Goal: Task Accomplishment & Management: Use online tool/utility

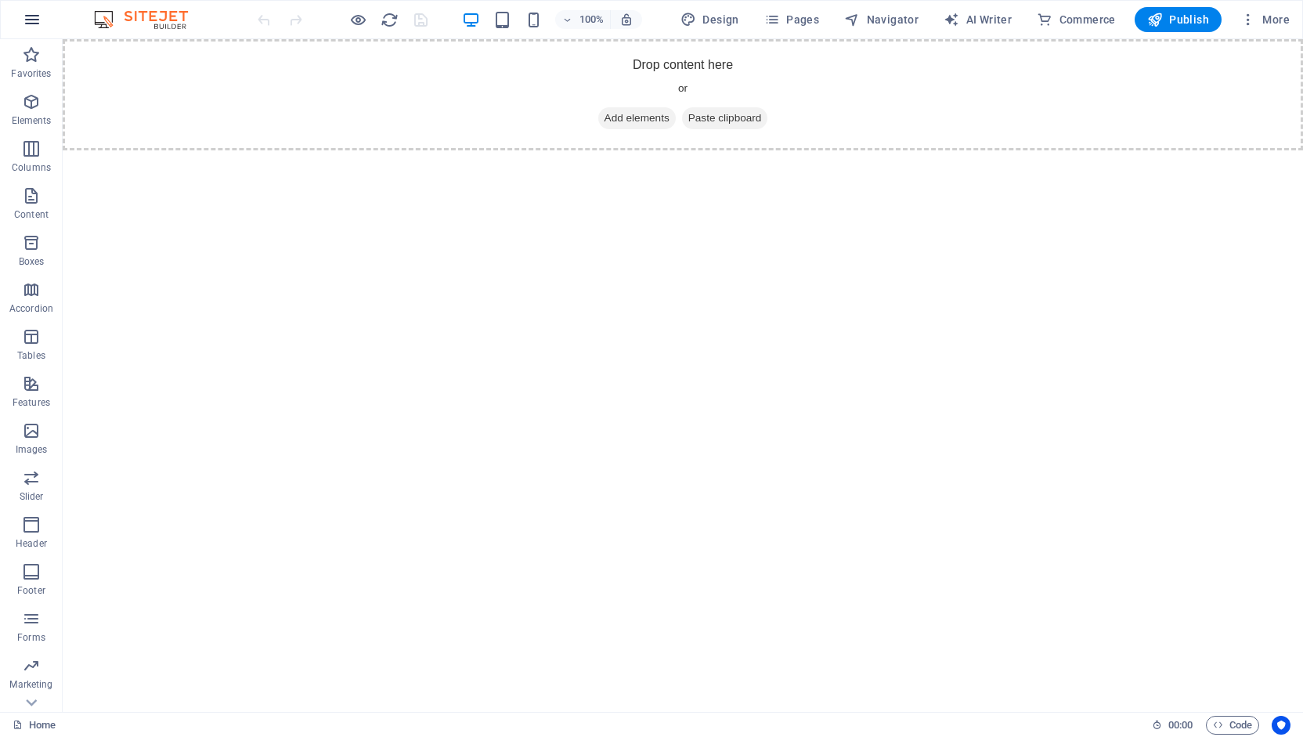
click at [34, 21] on icon "button" at bounding box center [32, 19] width 19 height 19
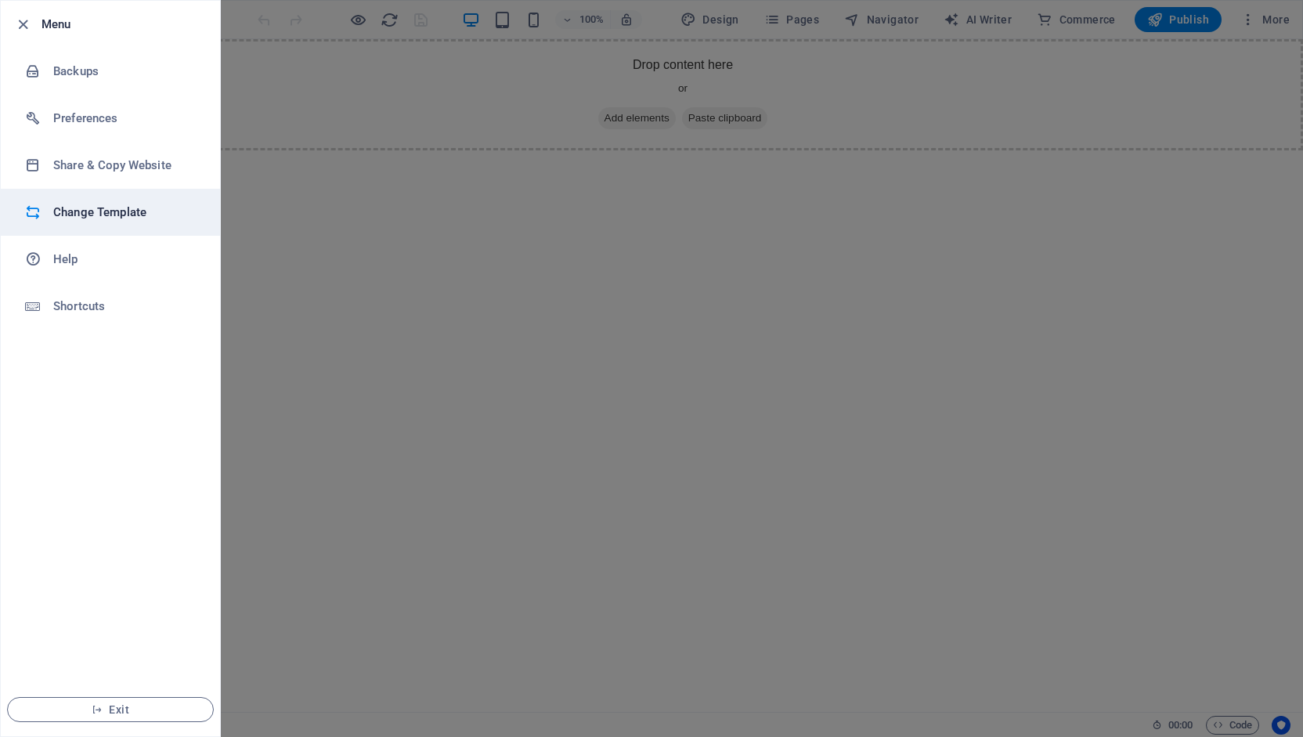
click at [70, 219] on h6 "Change Template" at bounding box center [125, 212] width 145 height 19
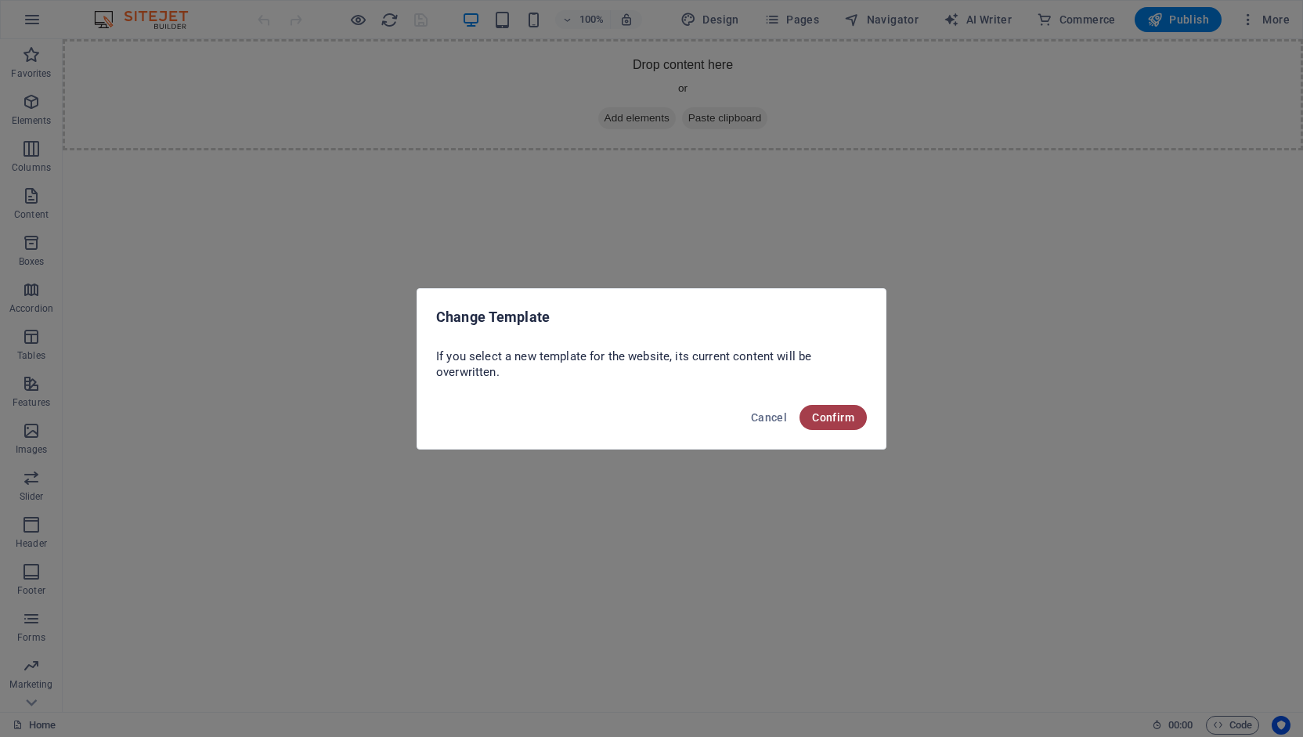
click at [829, 419] on span "Confirm" at bounding box center [833, 417] width 42 height 13
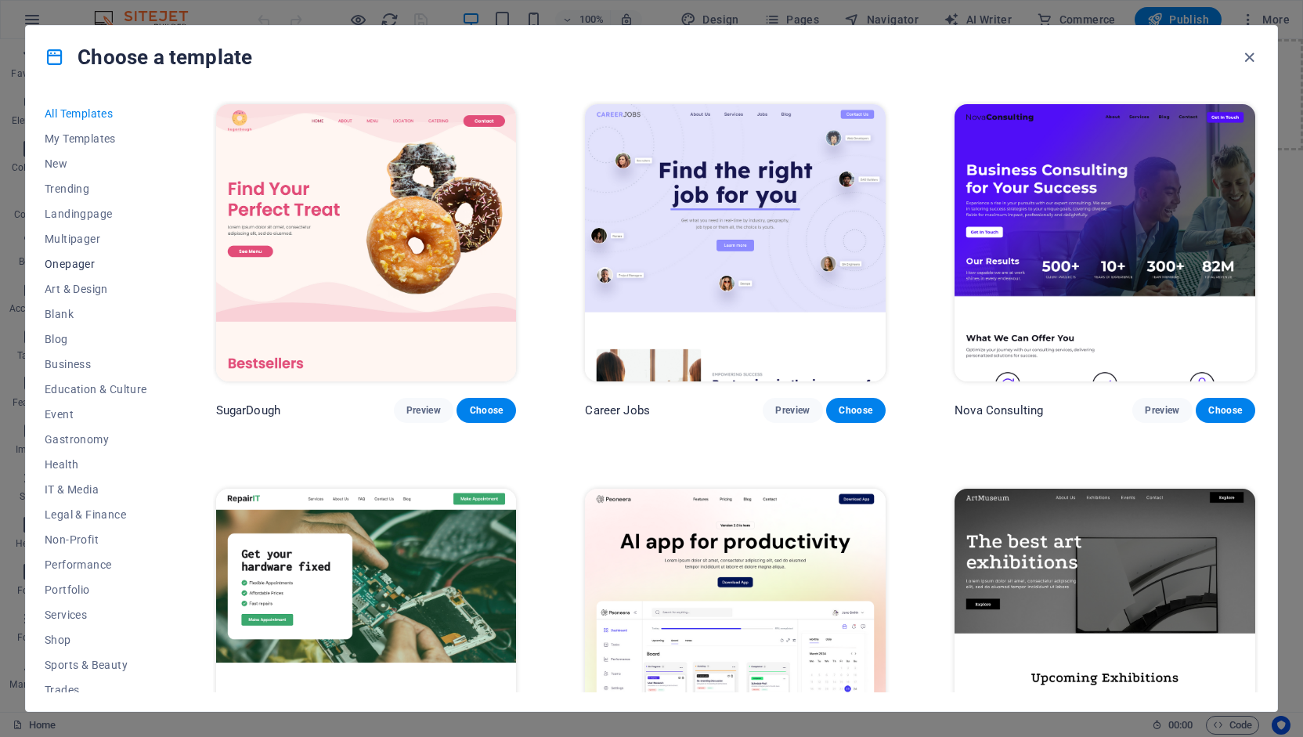
click at [67, 267] on span "Onepager" at bounding box center [96, 264] width 103 height 13
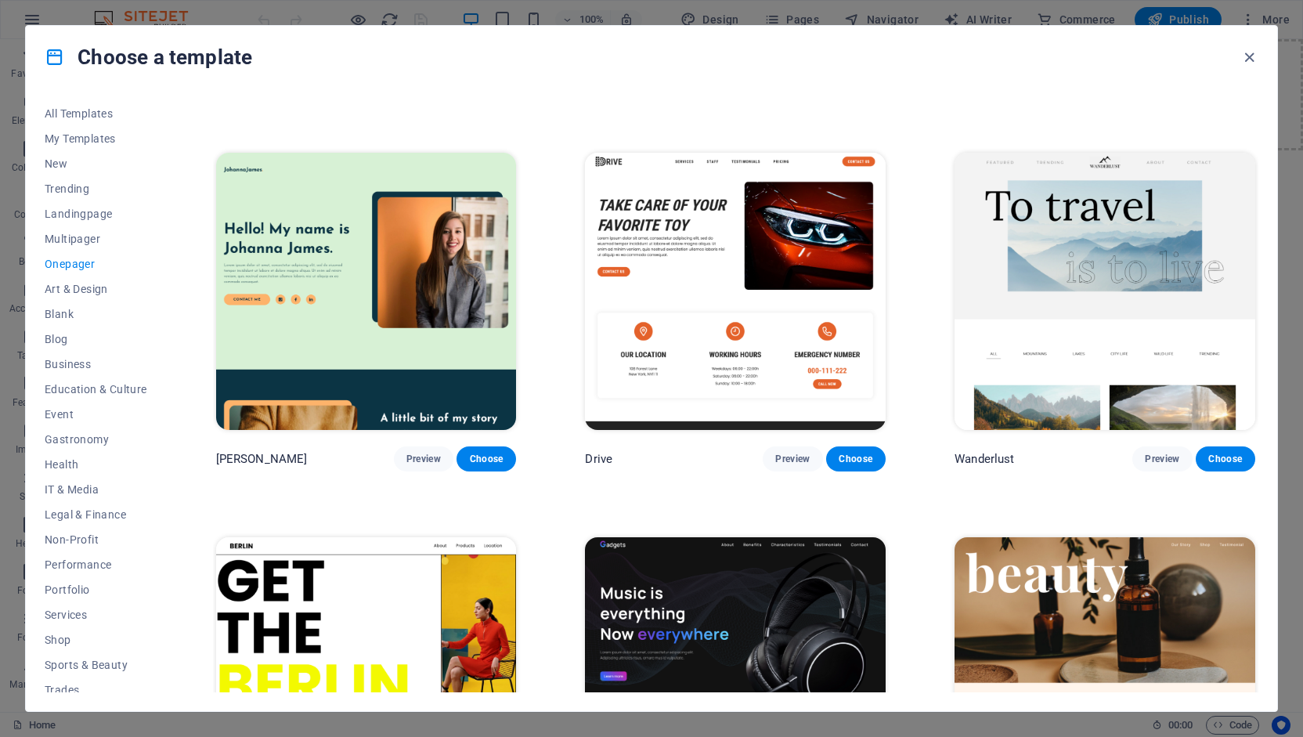
scroll to position [1410, 0]
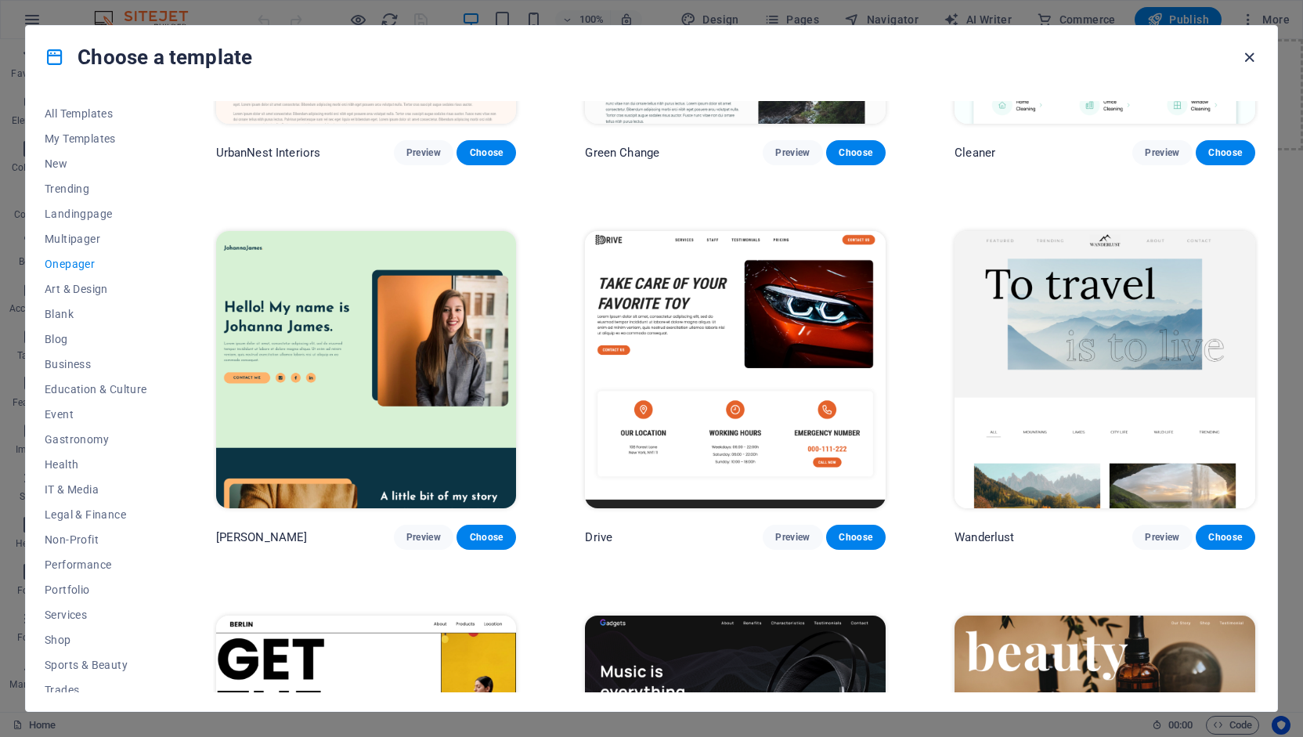
click at [1245, 56] on icon "button" at bounding box center [1250, 58] width 18 height 18
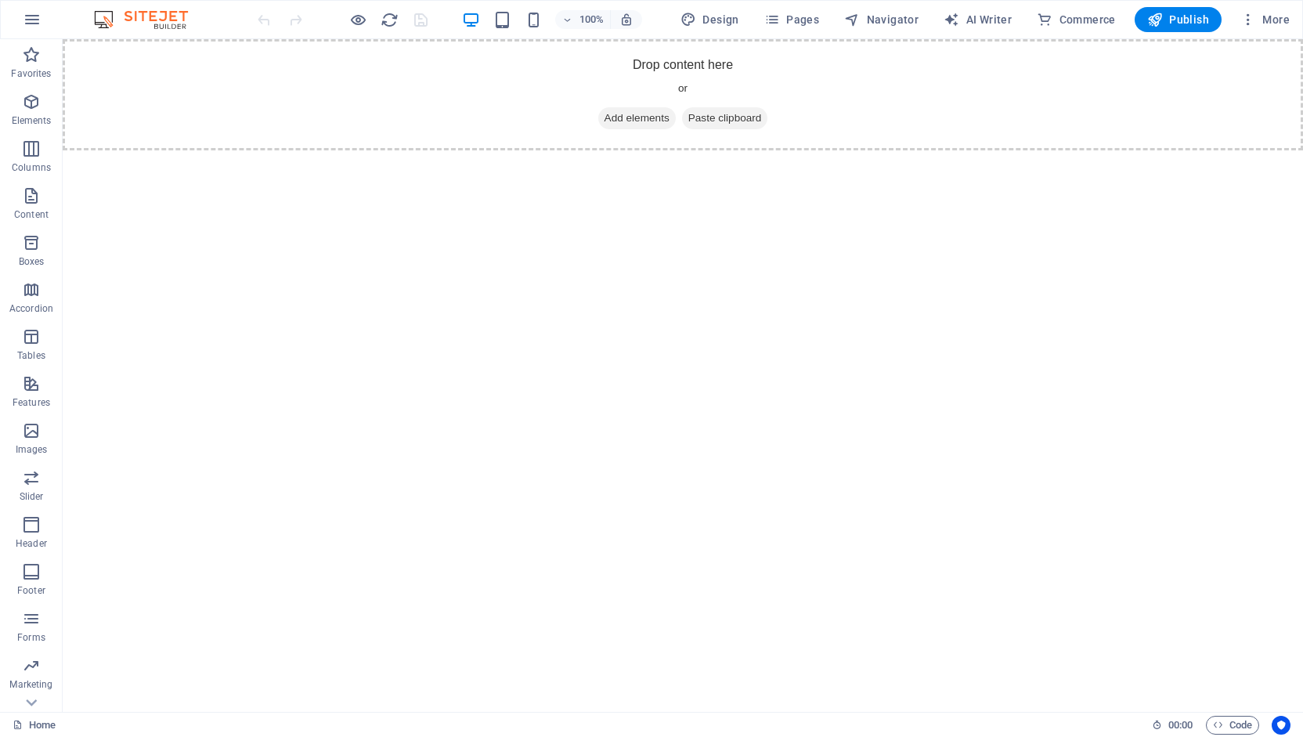
click at [150, 150] on html "Skip to main content Drop content here or Add elements Paste clipboard" at bounding box center [683, 94] width 1241 height 111
click at [33, 15] on icon "button" at bounding box center [32, 19] width 19 height 19
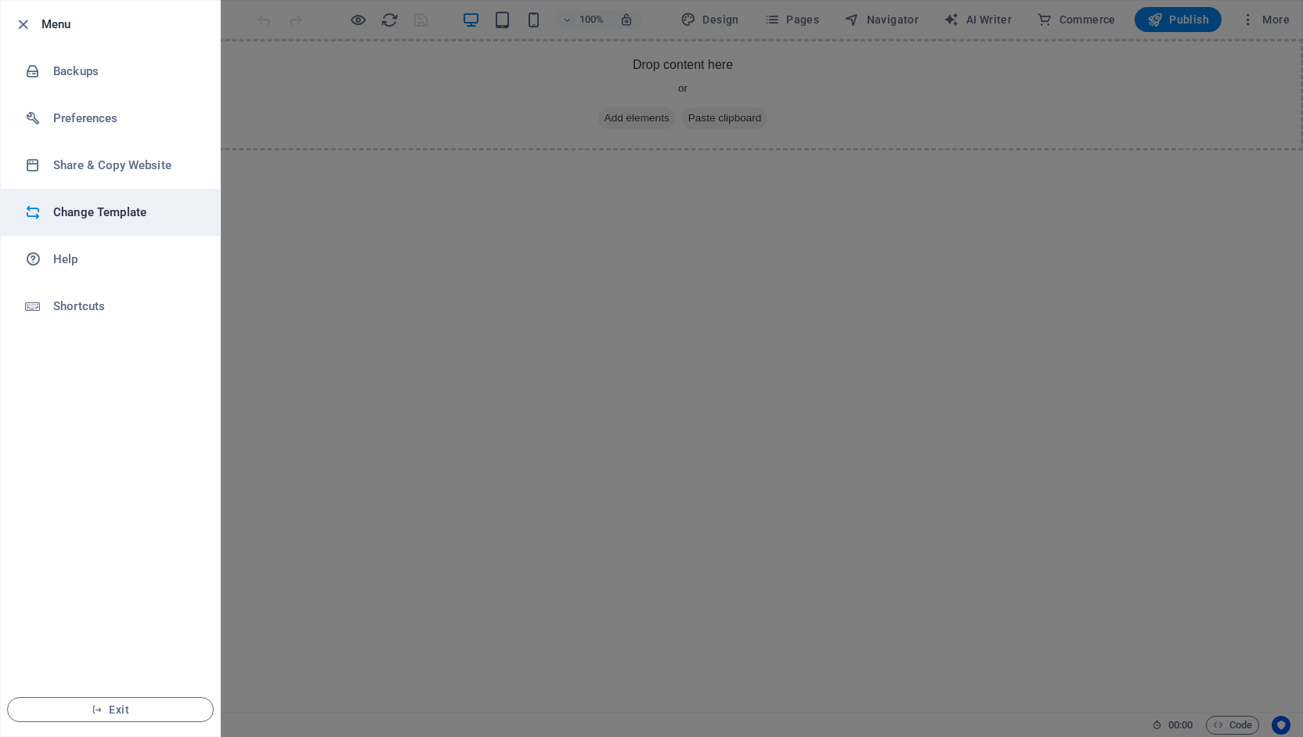
click at [89, 208] on h6 "Change Template" at bounding box center [125, 212] width 145 height 19
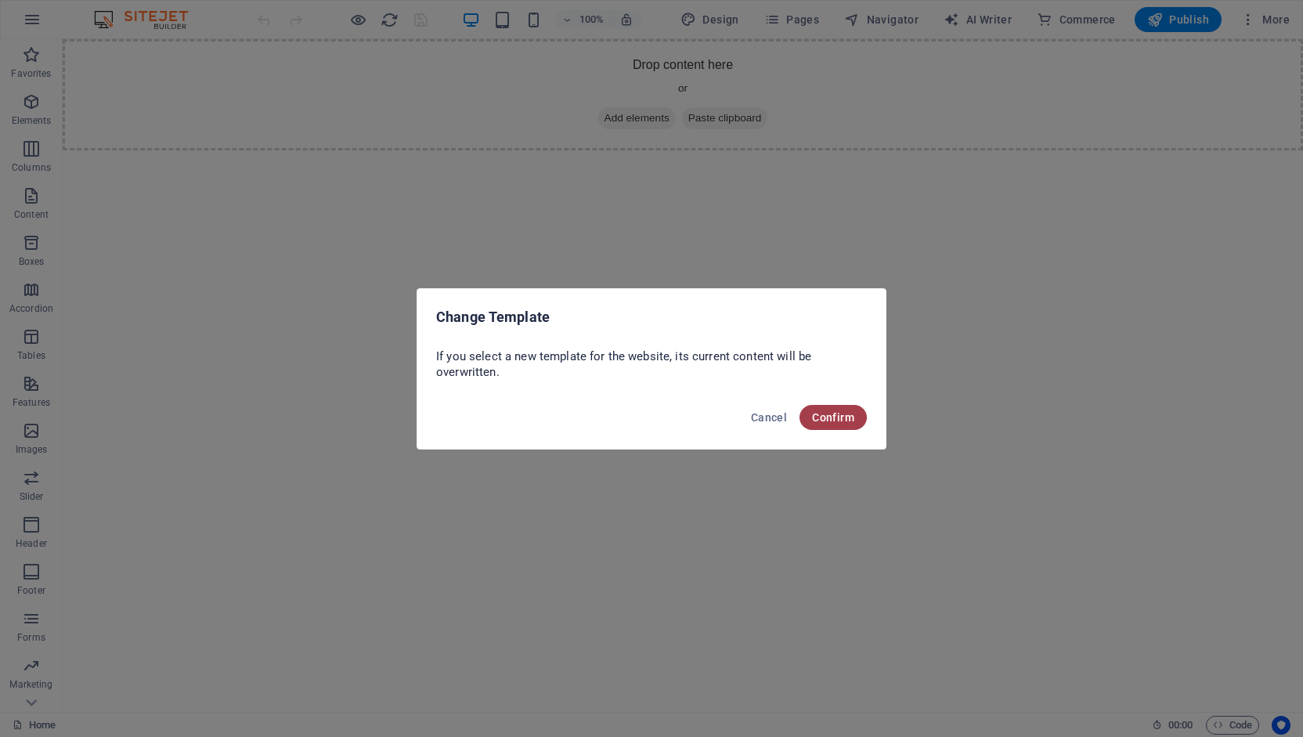
click at [845, 420] on span "Confirm" at bounding box center [833, 417] width 42 height 13
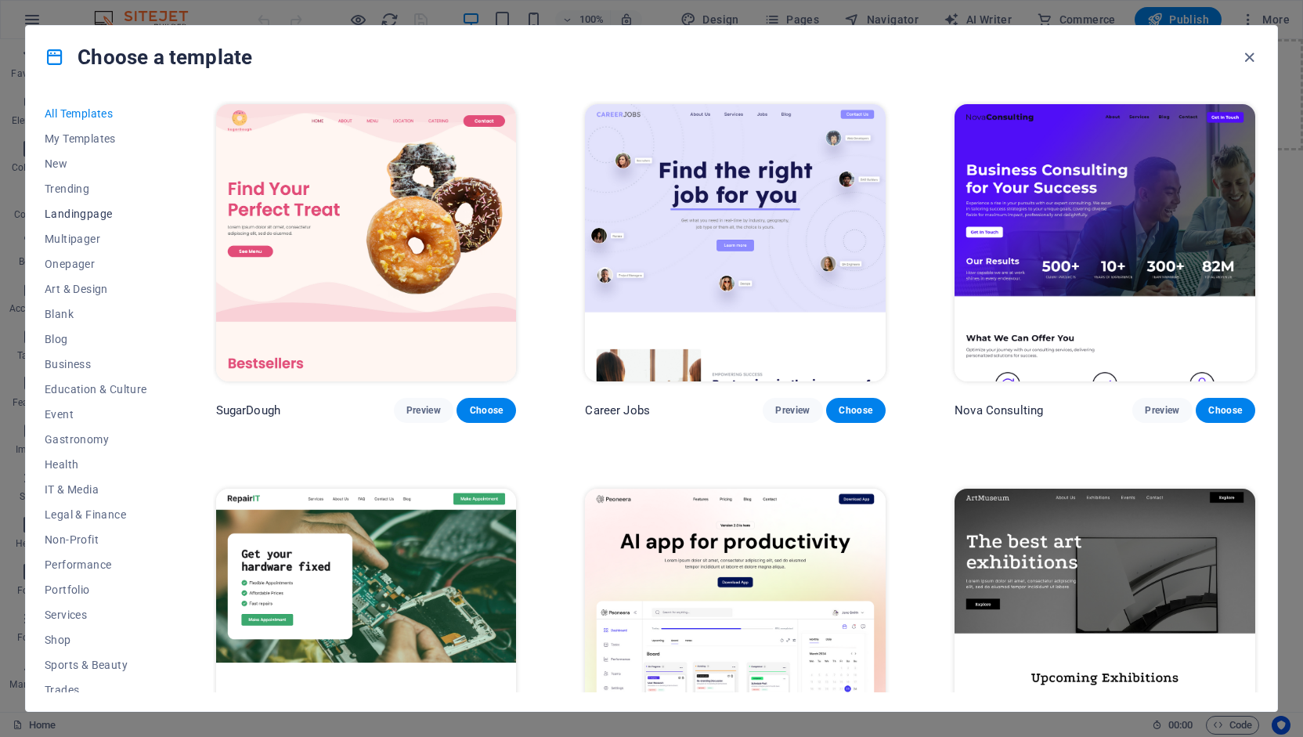
click at [71, 215] on span "Landingpage" at bounding box center [96, 214] width 103 height 13
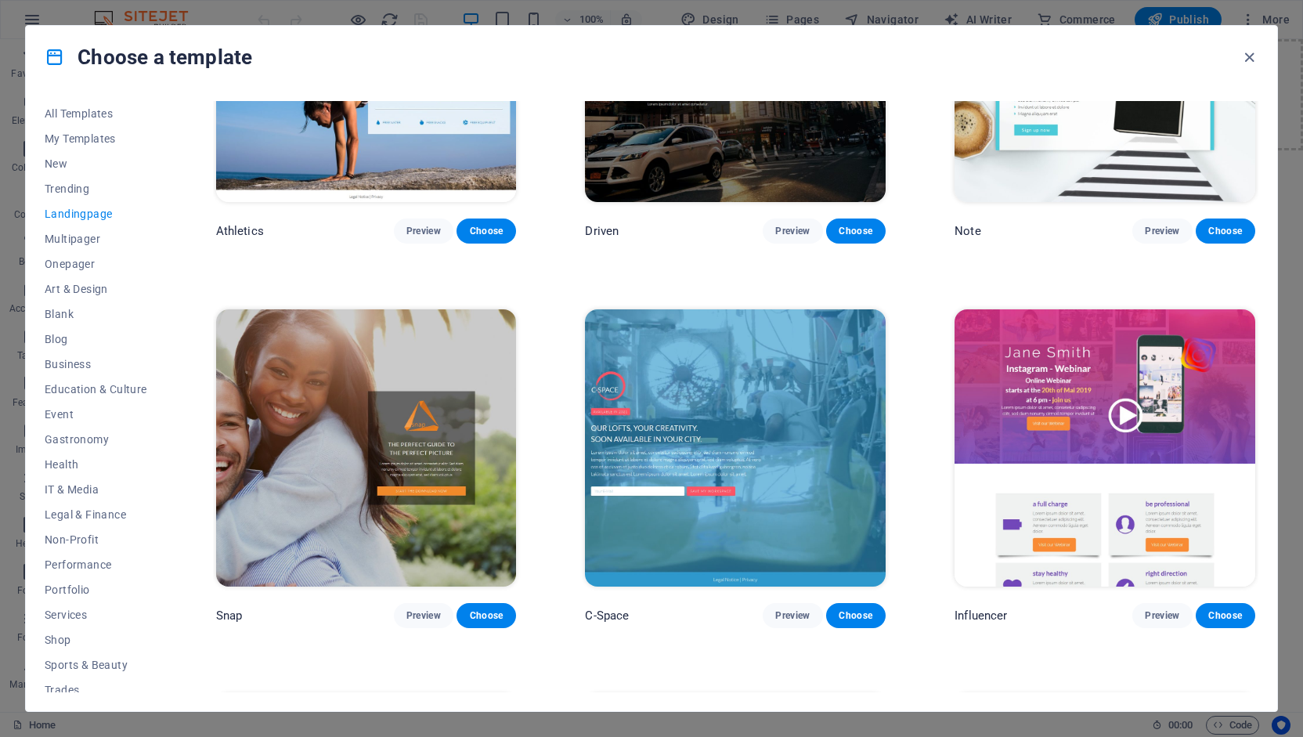
scroll to position [392, 0]
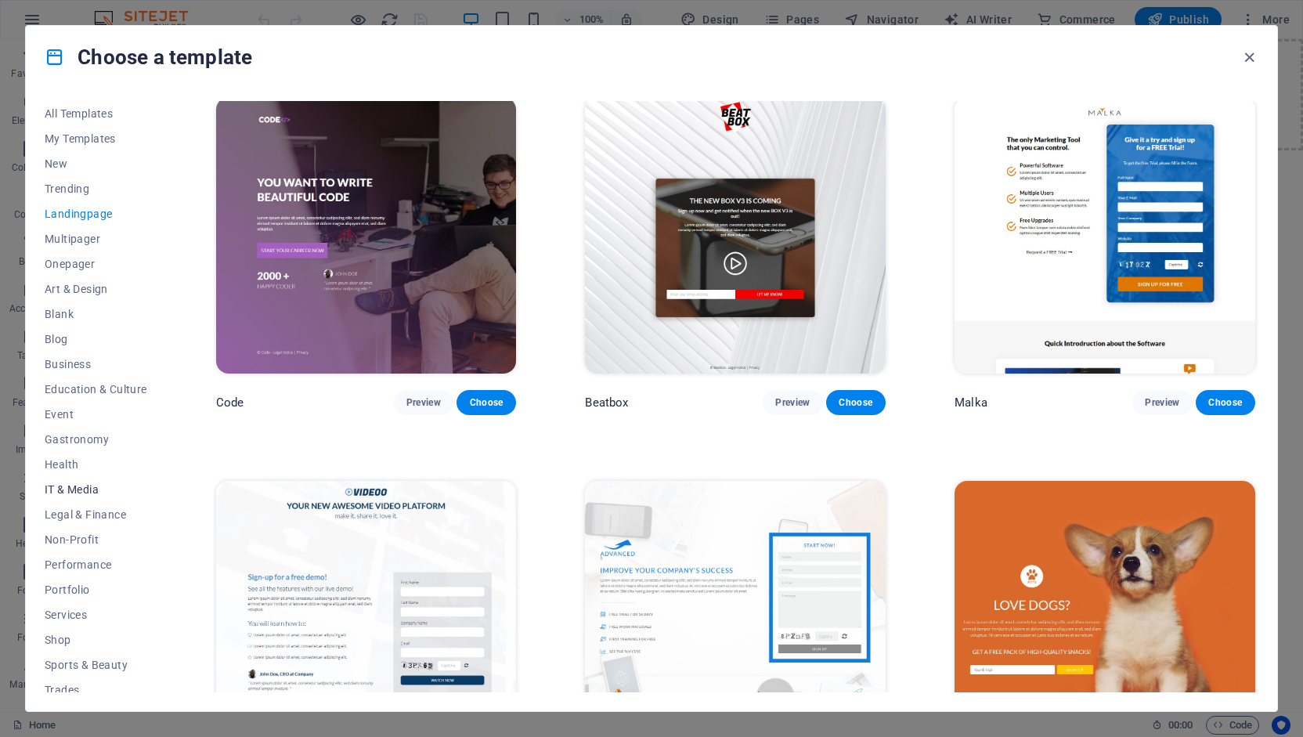
click at [72, 486] on span "IT & Media" at bounding box center [96, 489] width 103 height 13
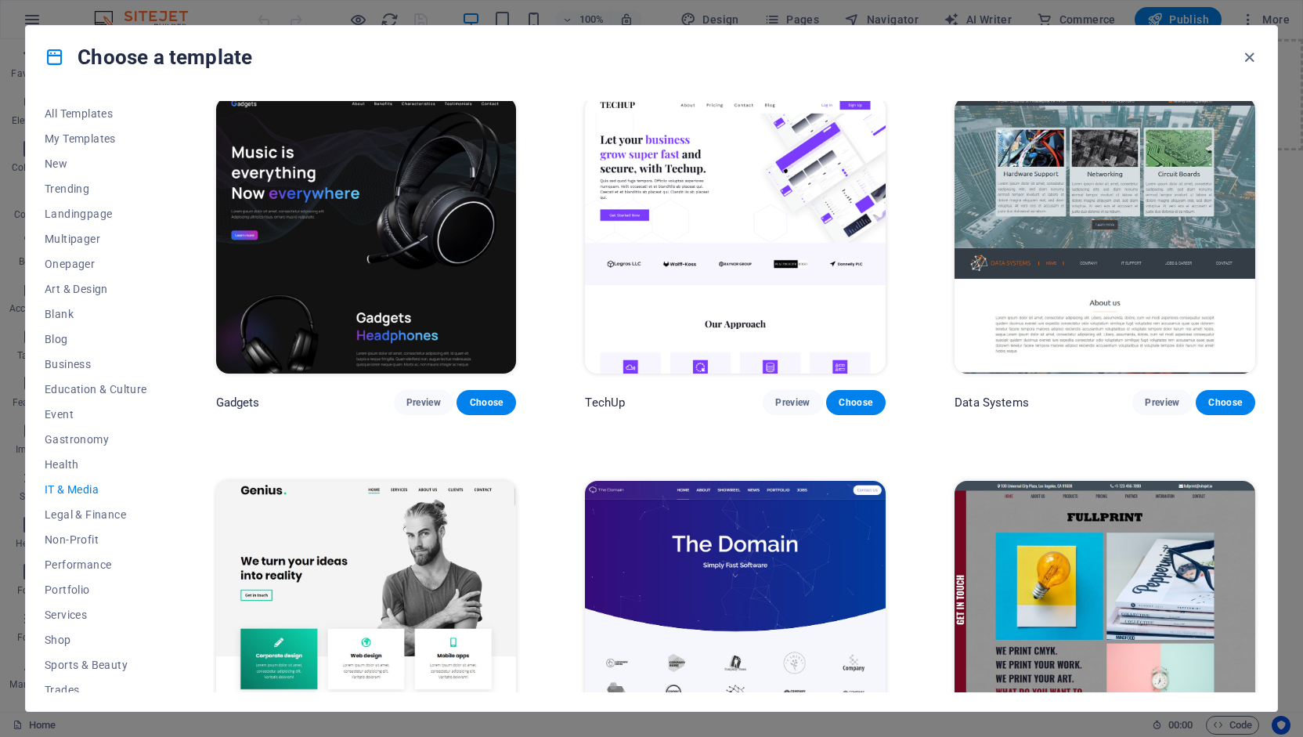
click at [346, 563] on img at bounding box center [366, 619] width 301 height 277
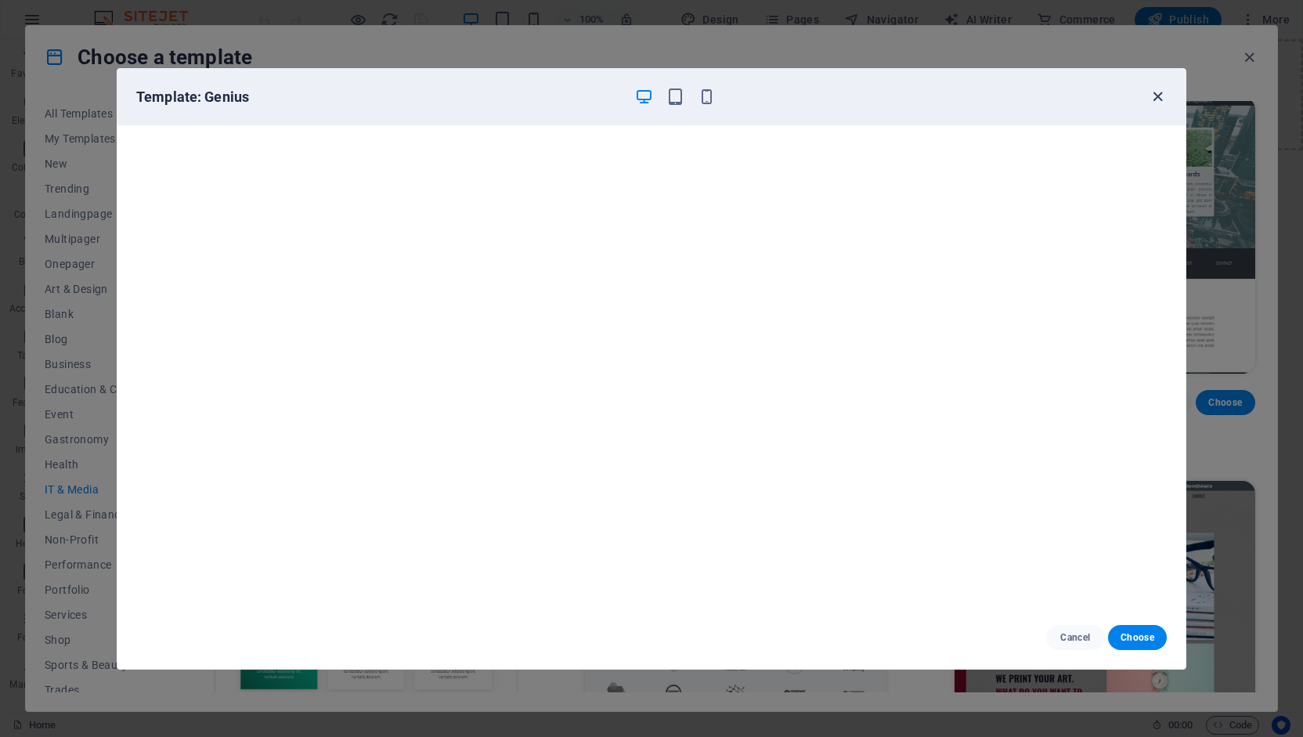
click at [1154, 96] on icon "button" at bounding box center [1158, 97] width 18 height 18
